Goal: Find specific page/section

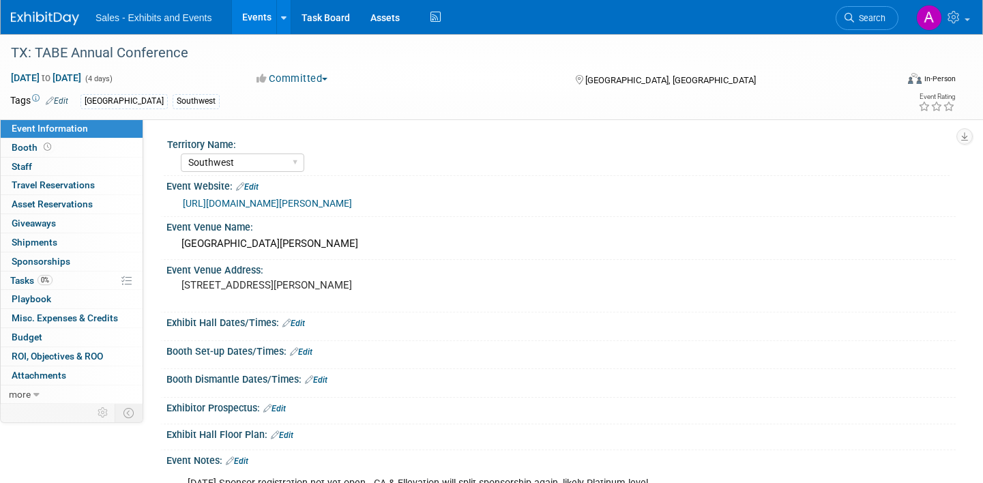
select select "Southwest"
click at [869, 15] on span "Search" at bounding box center [869, 18] width 31 height 10
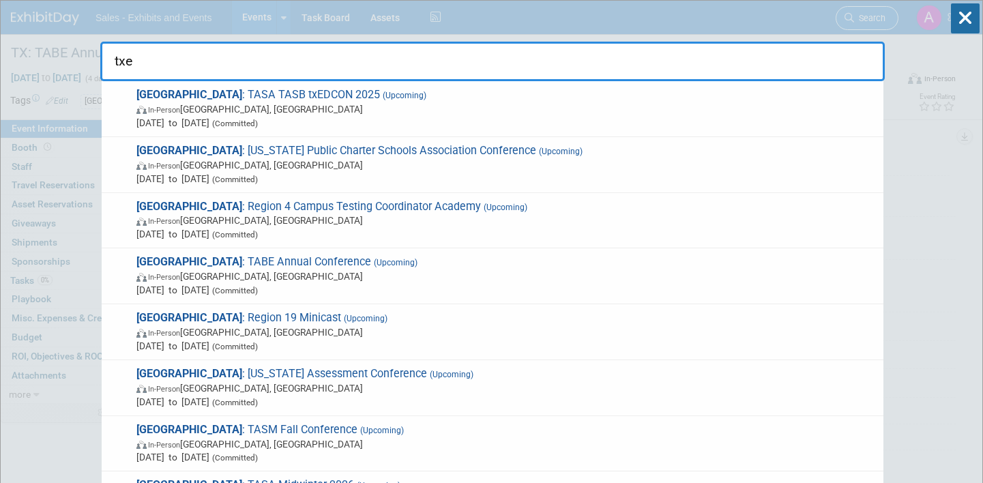
type input "txed"
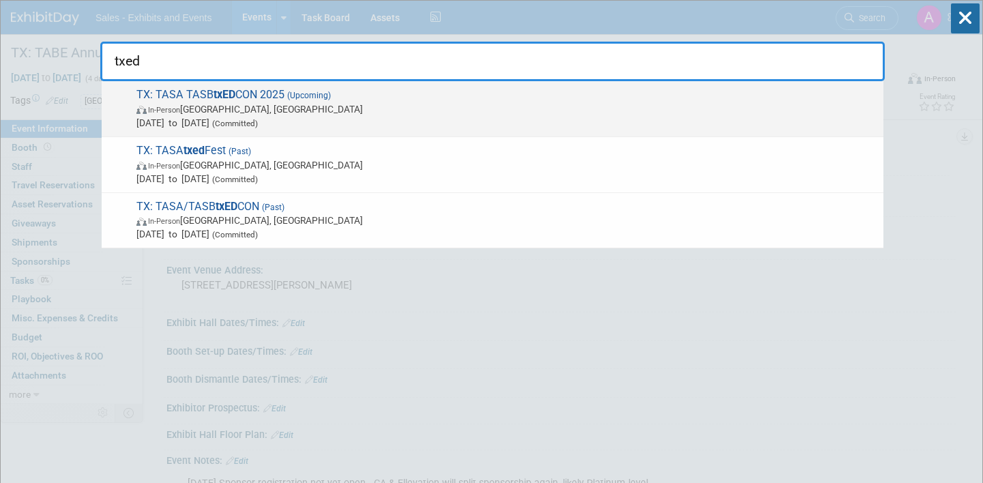
click at [348, 94] on span "TX: TASA TASB txED CON 2025 (Upcoming) In-Person [GEOGRAPHIC_DATA], [GEOGRAPHIC…" at bounding box center [504, 109] width 744 height 42
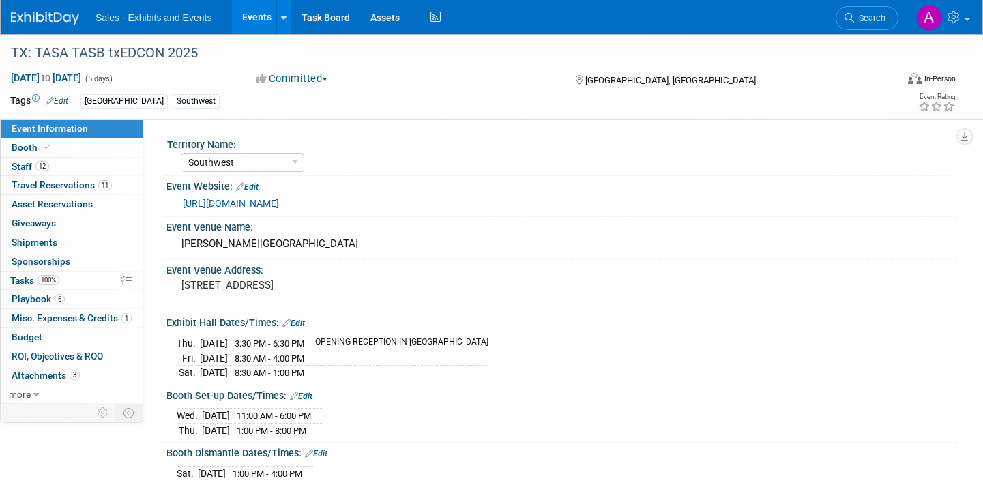
select select "Southwest"
click at [63, 151] on link "Booth" at bounding box center [72, 147] width 142 height 18
